Goal: Task Accomplishment & Management: Manage account settings

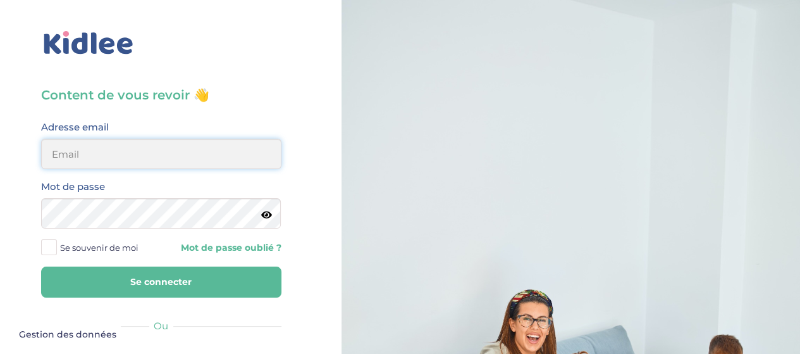
type input "sophie.nauze.petit@gmail.com"
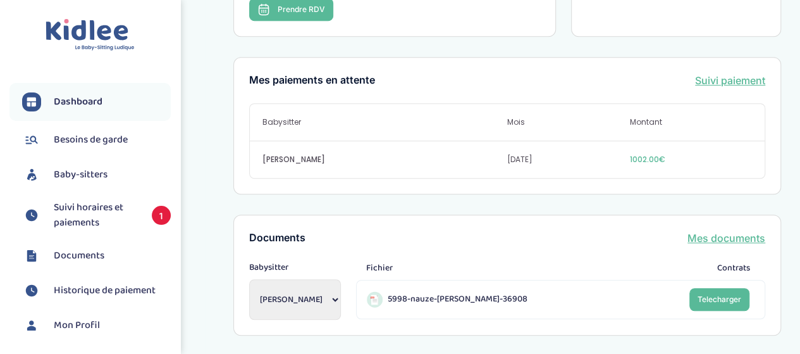
scroll to position [374, 0]
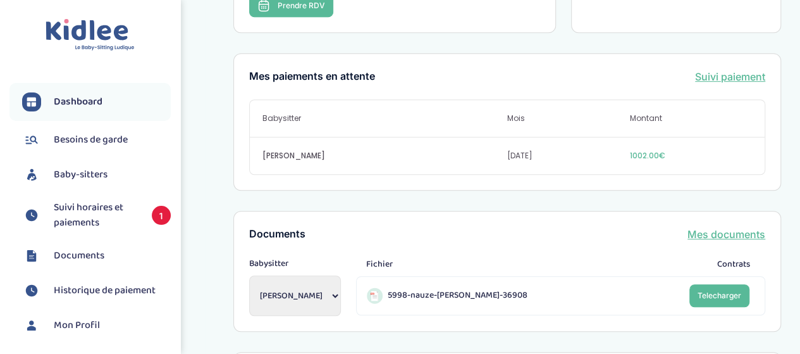
click at [66, 168] on span "Baby-sitters" at bounding box center [81, 174] width 54 height 15
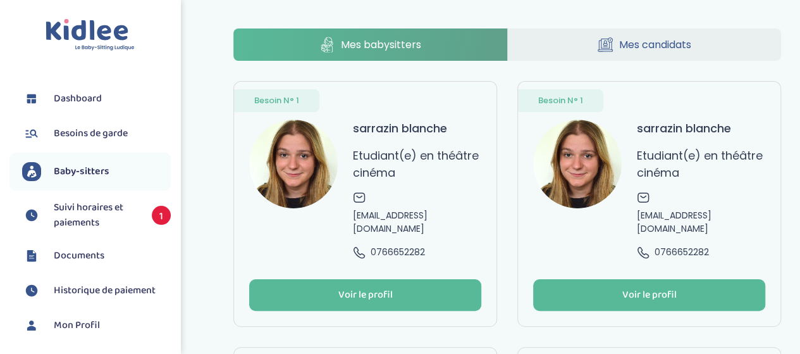
click at [70, 220] on span "Suivi horaires et paiements" at bounding box center [96, 215] width 85 height 30
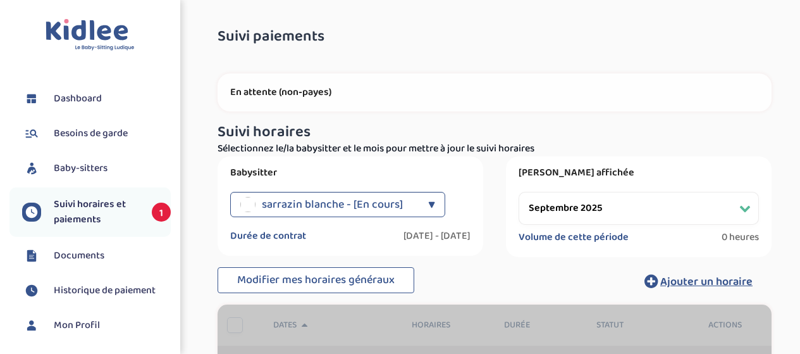
select select "septembre 2025"
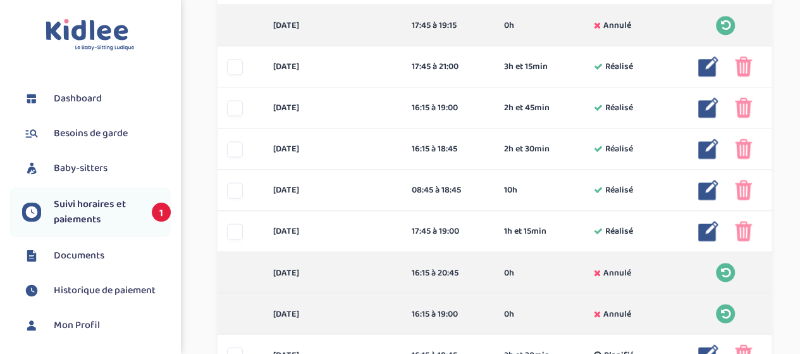
scroll to position [1093, 0]
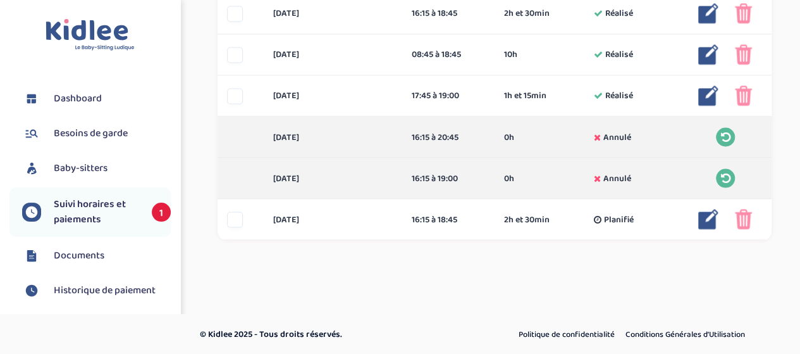
click at [235, 219] on div at bounding box center [235, 219] width 16 height 16
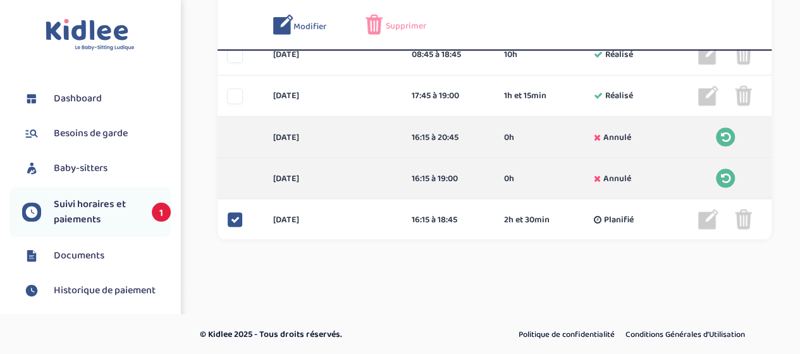
click at [743, 223] on img at bounding box center [743, 219] width 17 height 20
click at [409, 28] on span "Supprimer" at bounding box center [406, 26] width 40 height 13
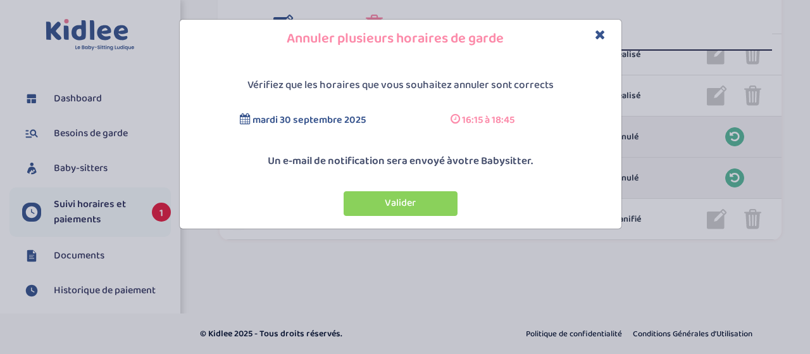
click at [419, 198] on button "Valider" at bounding box center [401, 203] width 114 height 25
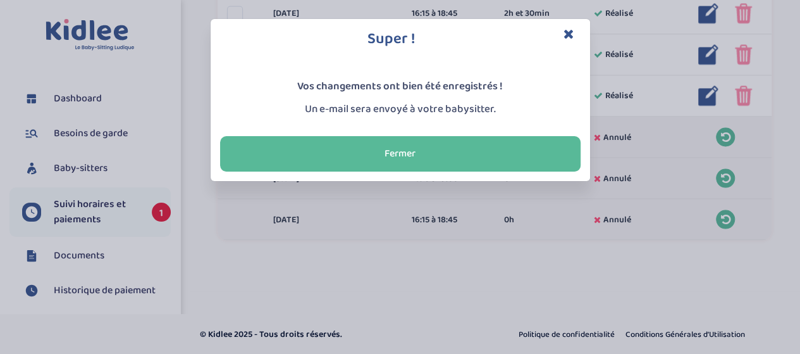
click at [407, 161] on button "Fermer" at bounding box center [400, 153] width 361 height 35
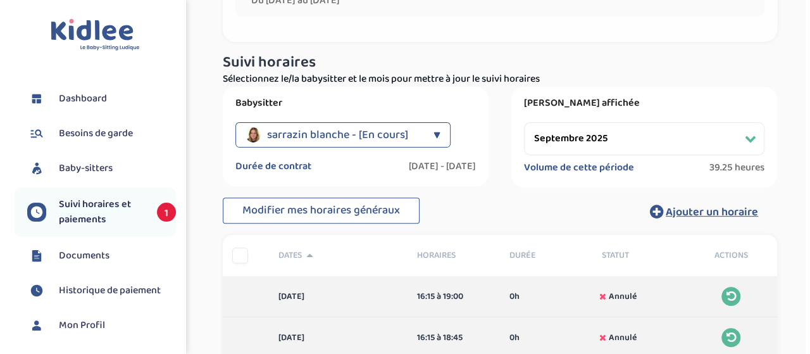
scroll to position [152, 0]
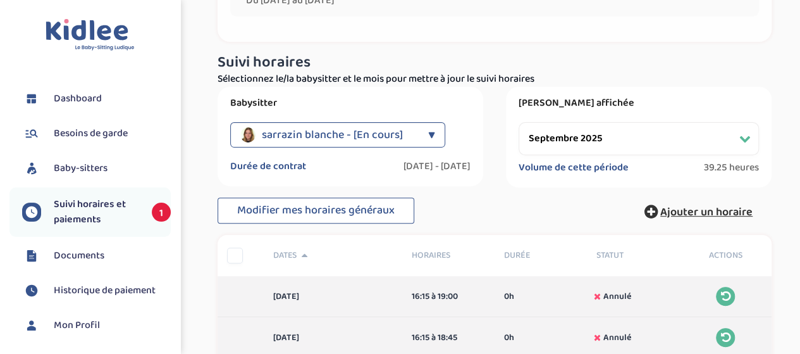
click at [688, 213] on span "Ajouter un horaire" at bounding box center [707, 212] width 92 height 18
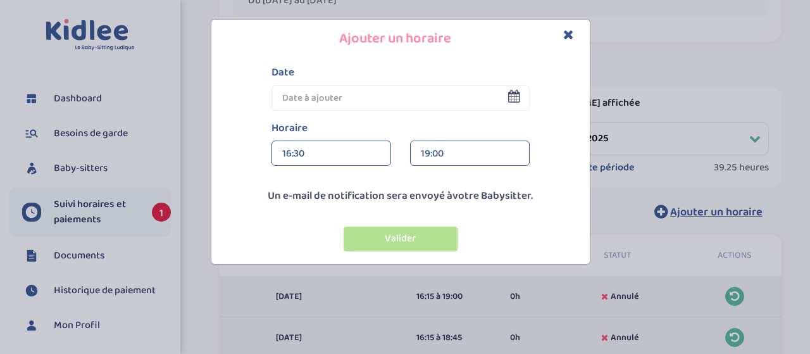
click at [510, 99] on icon at bounding box center [514, 96] width 12 height 13
click at [514, 97] on icon at bounding box center [514, 96] width 12 height 13
click at [333, 96] on input "text" at bounding box center [400, 97] width 258 height 25
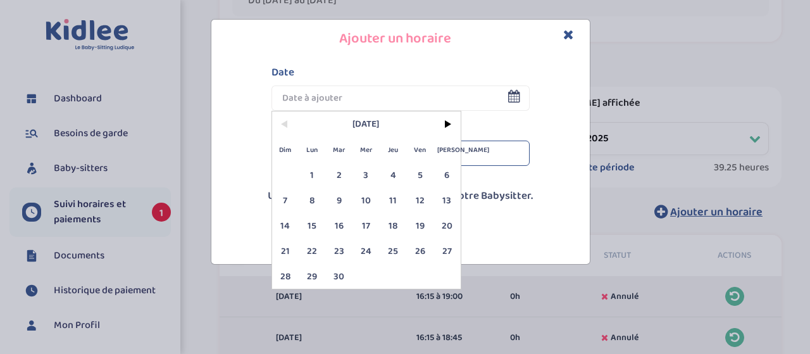
click at [417, 256] on span "26" at bounding box center [419, 250] width 27 height 25
type input "26 Sep 2025"
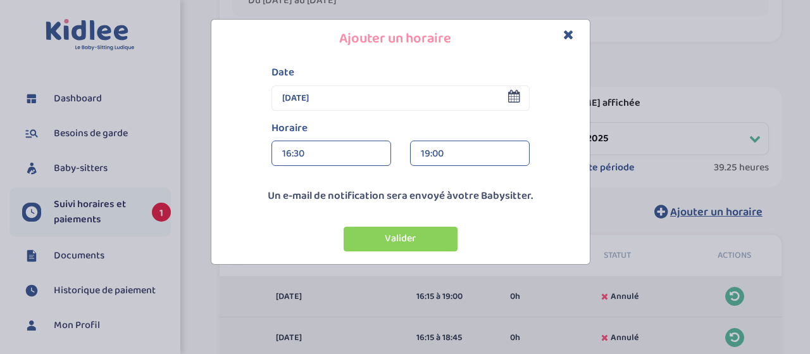
click at [305, 152] on div "16:30" at bounding box center [331, 153] width 98 height 25
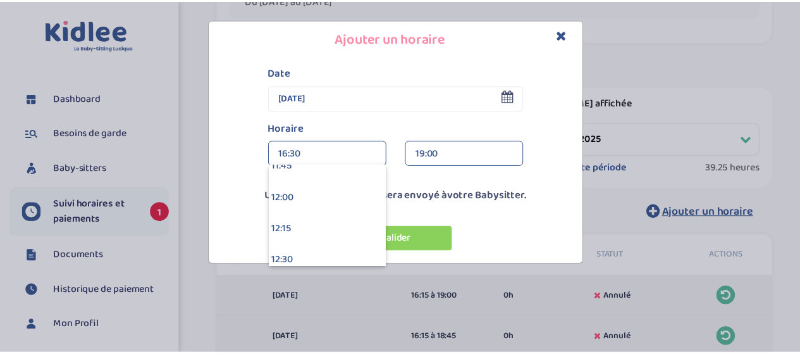
scroll to position [1503, 0]
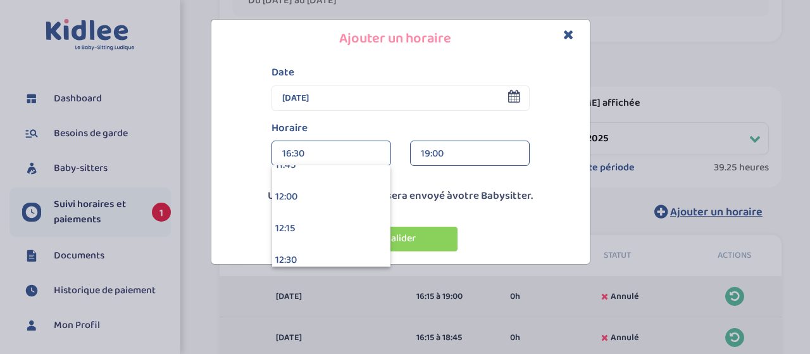
click at [311, 188] on div "12:00" at bounding box center [331, 197] width 118 height 32
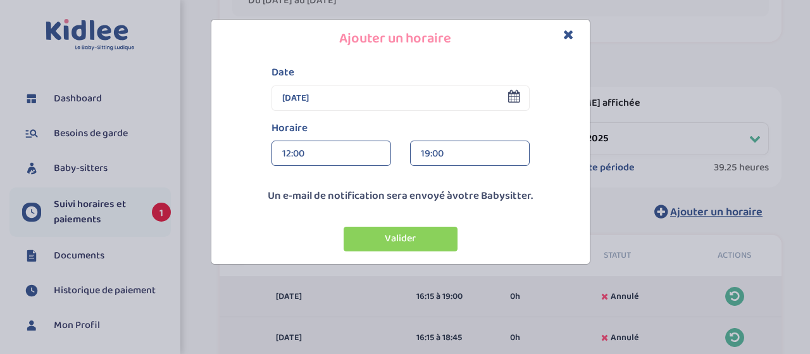
click at [451, 145] on div "19:00" at bounding box center [470, 153] width 98 height 25
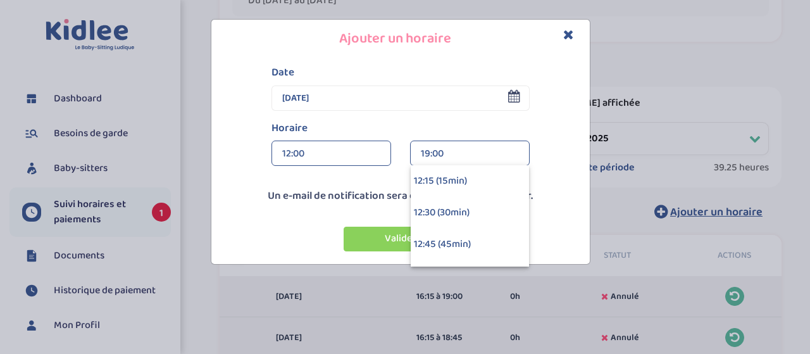
click at [556, 156] on div "Date 26 Sep 2025 < Sep 2025 > Dim Lun Mar Mer Jeu Ven Sam 1 2 3 4 5 6 7 8 9 10 …" at bounding box center [400, 120] width 372 height 111
click at [485, 156] on div "19:00" at bounding box center [470, 153] width 98 height 25
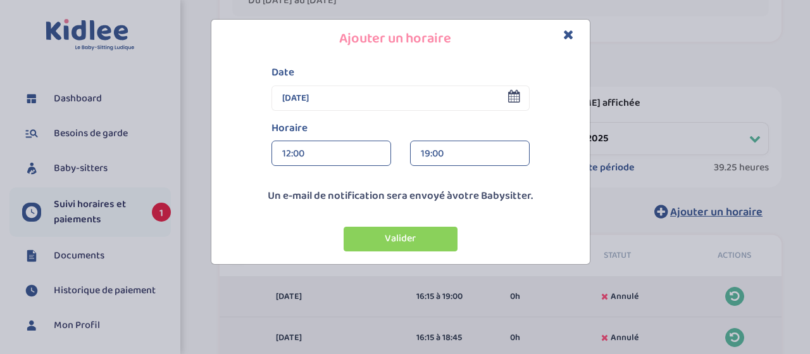
click at [407, 230] on button "Valider" at bounding box center [401, 239] width 114 height 25
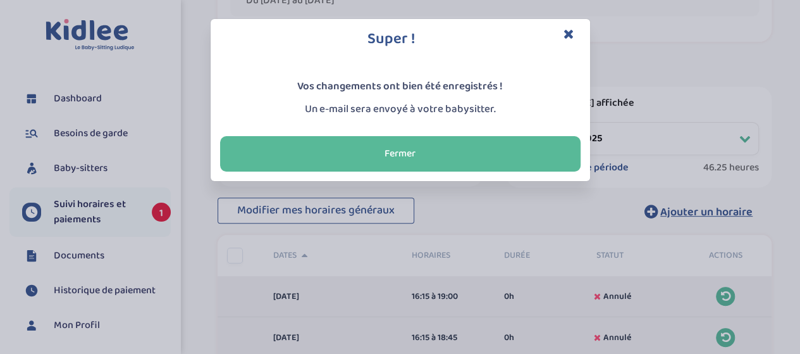
click at [456, 147] on button "Fermer" at bounding box center [400, 153] width 361 height 35
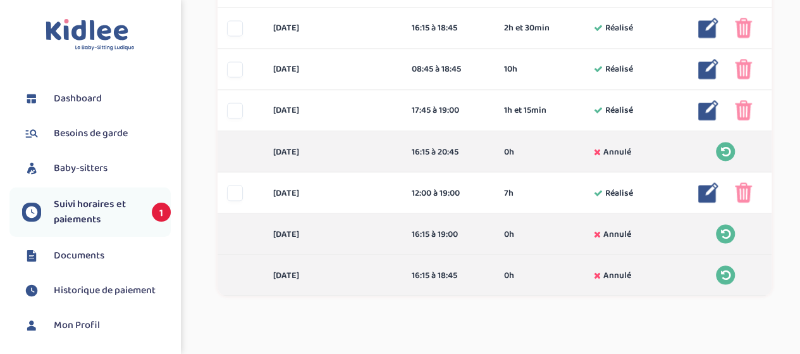
scroll to position [1077, 0]
click at [703, 192] on img at bounding box center [709, 193] width 20 height 20
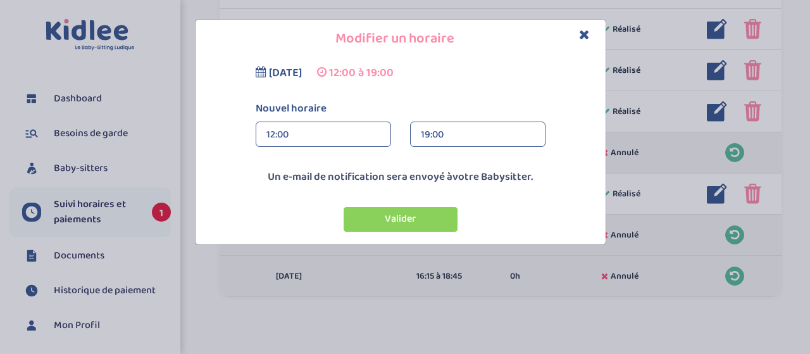
click at [302, 72] on span "vendredi 26 septembre 2025" at bounding box center [285, 73] width 33 height 18
click at [394, 76] on span "12:00 à 19:00" at bounding box center [361, 73] width 65 height 18
click at [581, 32] on icon "Close" at bounding box center [584, 34] width 11 height 13
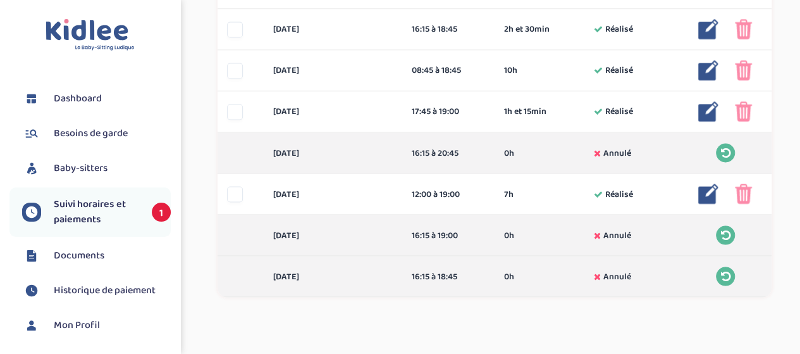
click at [697, 194] on div at bounding box center [707, 193] width 37 height 20
click at [711, 195] on img at bounding box center [709, 193] width 20 height 20
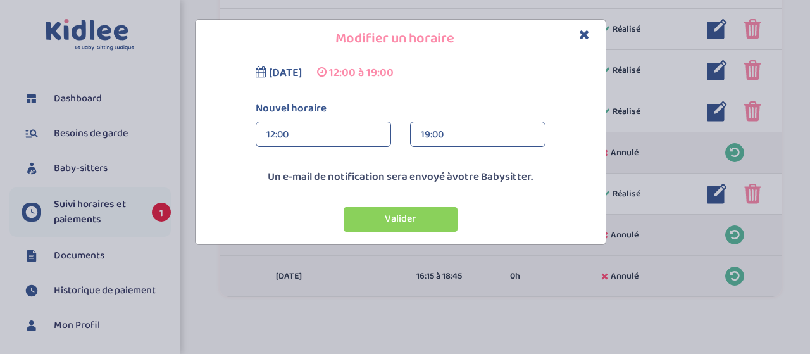
click at [588, 39] on icon "Close" at bounding box center [584, 34] width 11 height 13
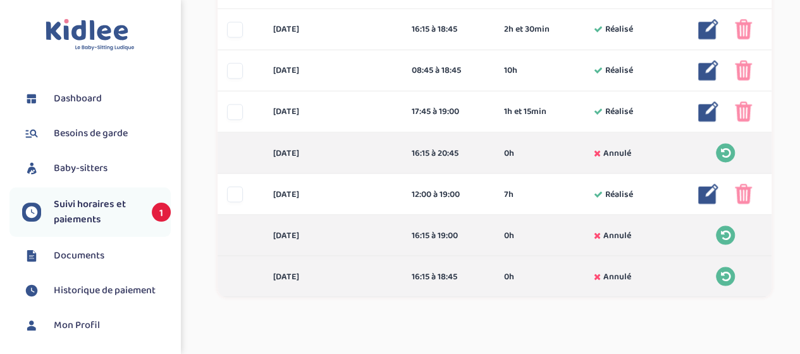
click at [751, 194] on img at bounding box center [743, 193] width 17 height 20
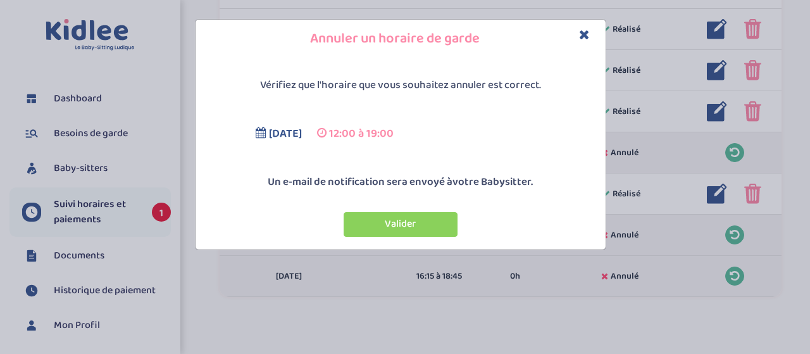
click at [420, 213] on button "Valider" at bounding box center [401, 224] width 114 height 25
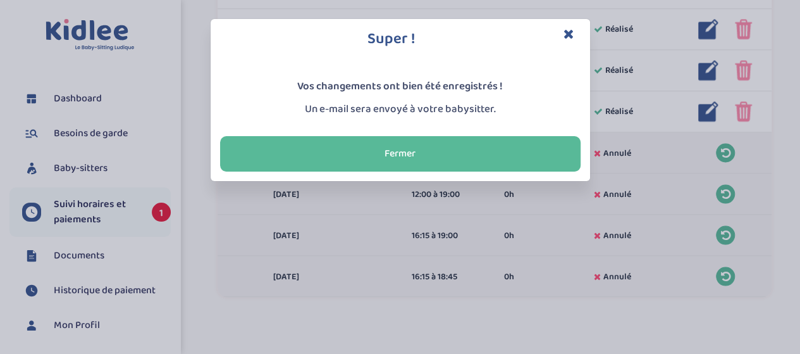
click at [413, 161] on button "Fermer" at bounding box center [400, 153] width 361 height 35
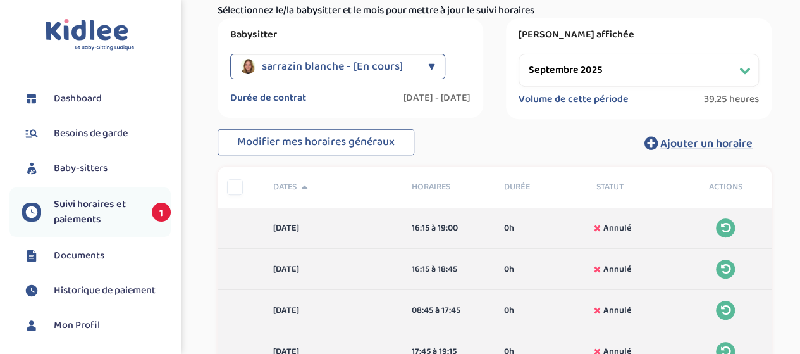
scroll to position [220, 0]
click at [692, 137] on span "Ajouter un horaire" at bounding box center [707, 144] width 92 height 18
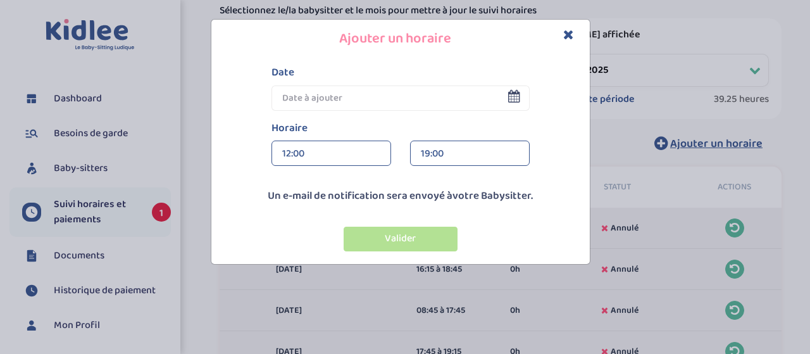
click at [521, 94] on input "text" at bounding box center [400, 97] width 258 height 25
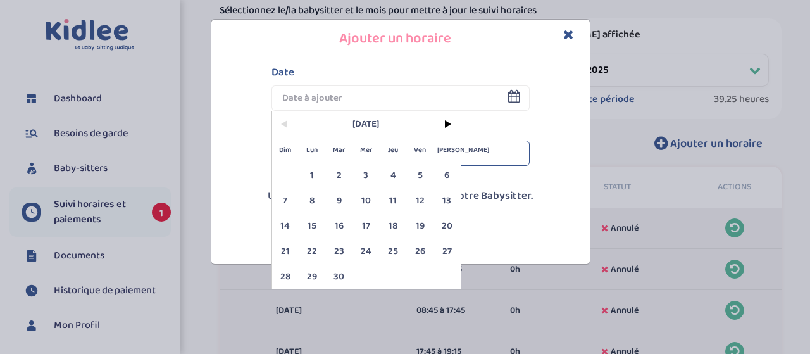
click at [451, 250] on span "27" at bounding box center [446, 250] width 27 height 25
type input "27 Sep 2025"
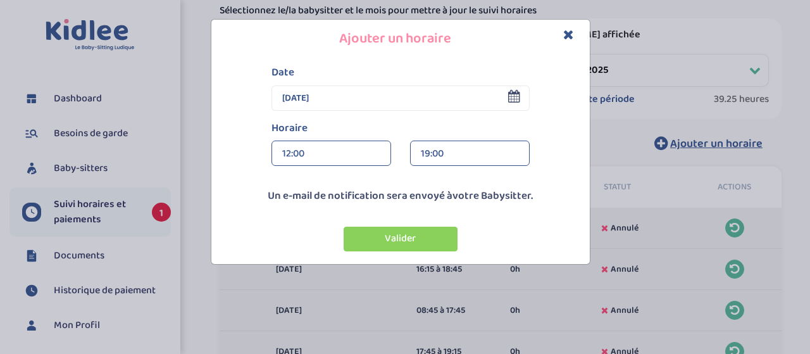
click at [411, 239] on button "Valider" at bounding box center [401, 239] width 114 height 25
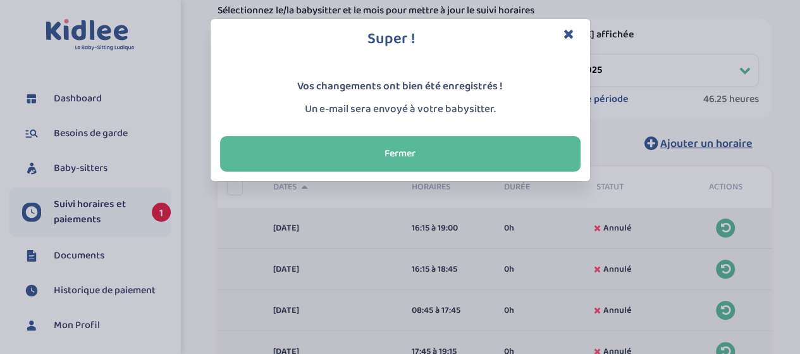
click at [404, 138] on button "Fermer" at bounding box center [400, 153] width 361 height 35
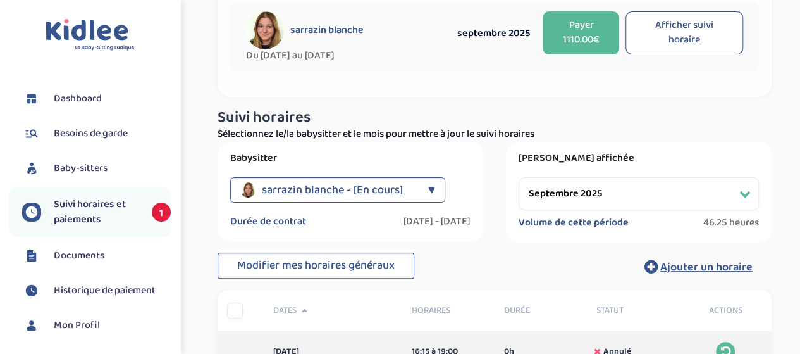
scroll to position [125, 0]
